Goal: Task Accomplishment & Management: Manage account settings

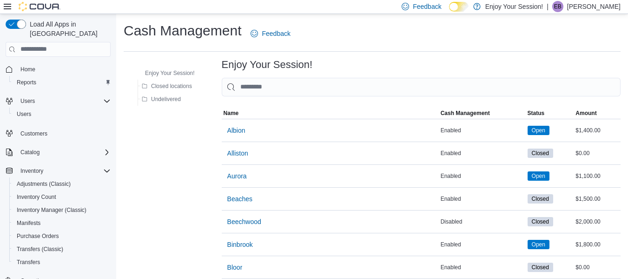
scroll to position [70, 0]
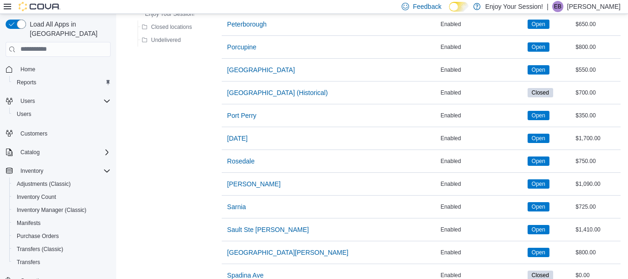
scroll to position [1042, 0]
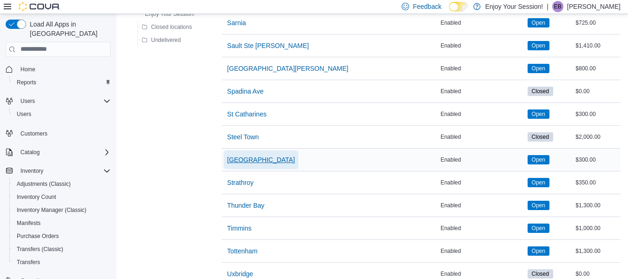
click at [259, 160] on span "[GEOGRAPHIC_DATA]" at bounding box center [261, 159] width 68 height 9
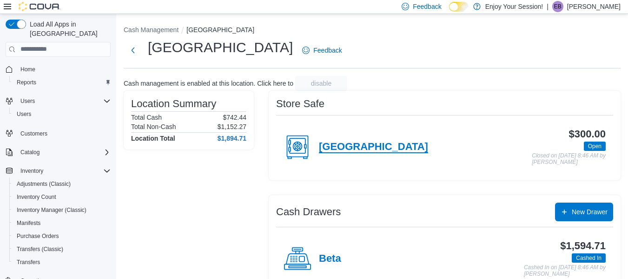
scroll to position [73, 0]
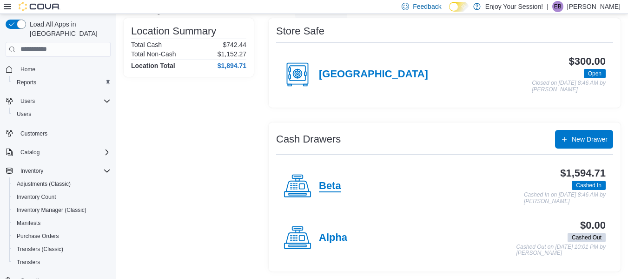
click at [333, 187] on h4 "Beta" at bounding box center [330, 186] width 22 height 12
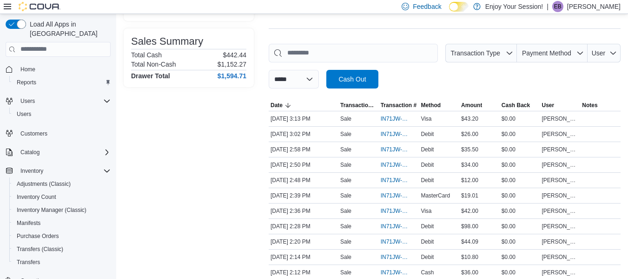
scroll to position [113, 0]
click at [390, 244] on span "IN71JW-7521738" at bounding box center [394, 241] width 27 height 7
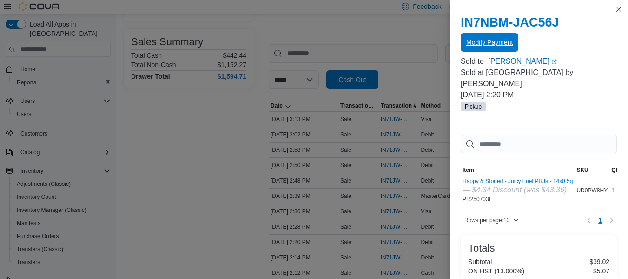
click at [504, 37] on span "Modify Payment" at bounding box center [490, 42] width 47 height 19
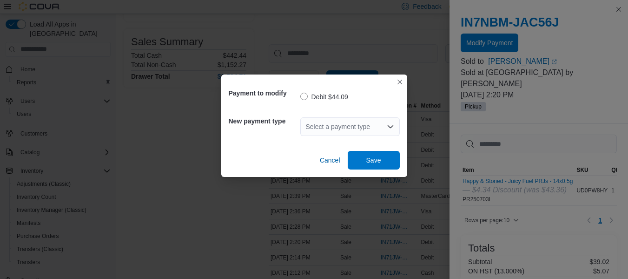
click at [370, 124] on div "Select a payment type" at bounding box center [351, 126] width 100 height 19
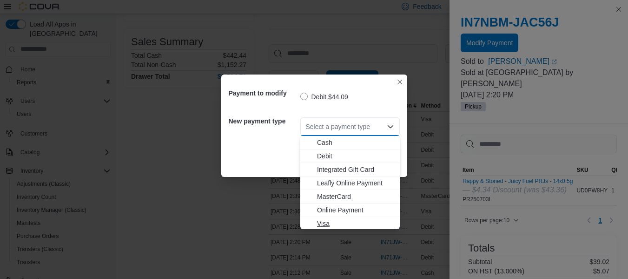
click at [326, 226] on span "Visa" at bounding box center [355, 223] width 77 height 9
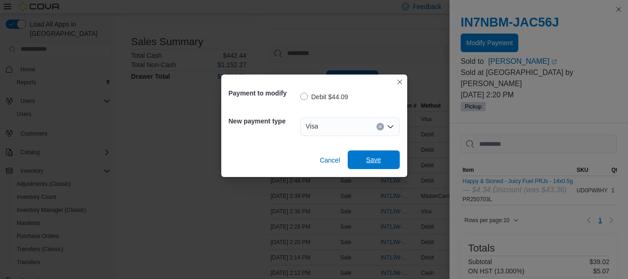
click at [380, 160] on span "Save" at bounding box center [374, 159] width 15 height 9
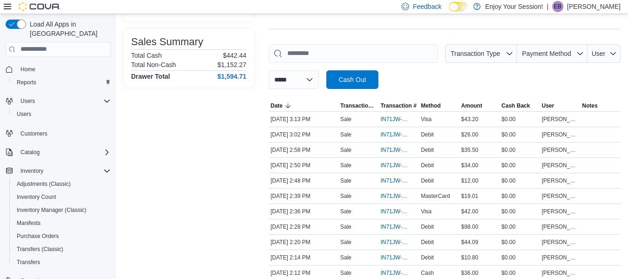
scroll to position [0, 0]
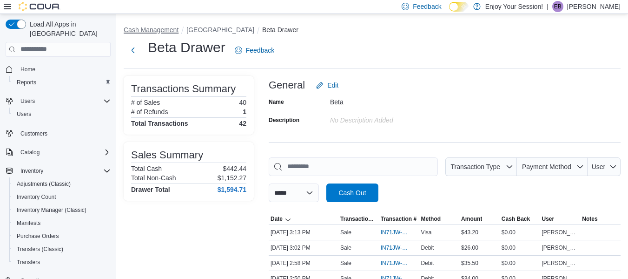
click at [146, 30] on button "Cash Management" at bounding box center [151, 29] width 55 height 7
